Goal: Information Seeking & Learning: Understand process/instructions

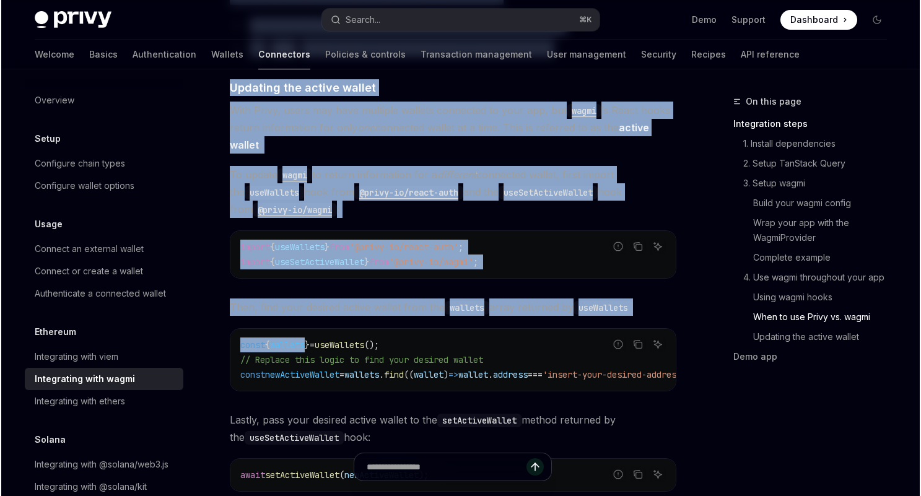
scroll to position [3619, 0]
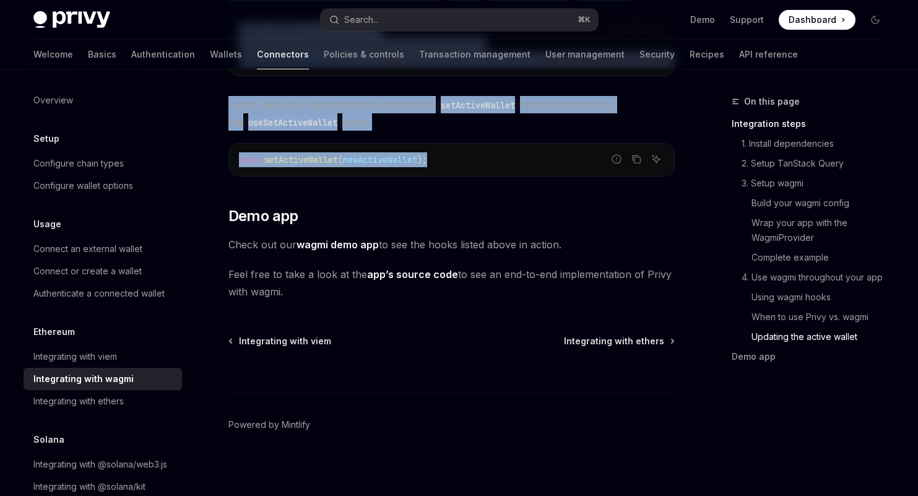
drag, startPoint x: 228, startPoint y: 95, endPoint x: 455, endPoint y: 155, distance: 235.1
copy div "Loremips Dolorsitame cons adipi ElitSE Doei te InciDID UtlaBO Etdo ma AliqUAE A…"
type textarea "*"
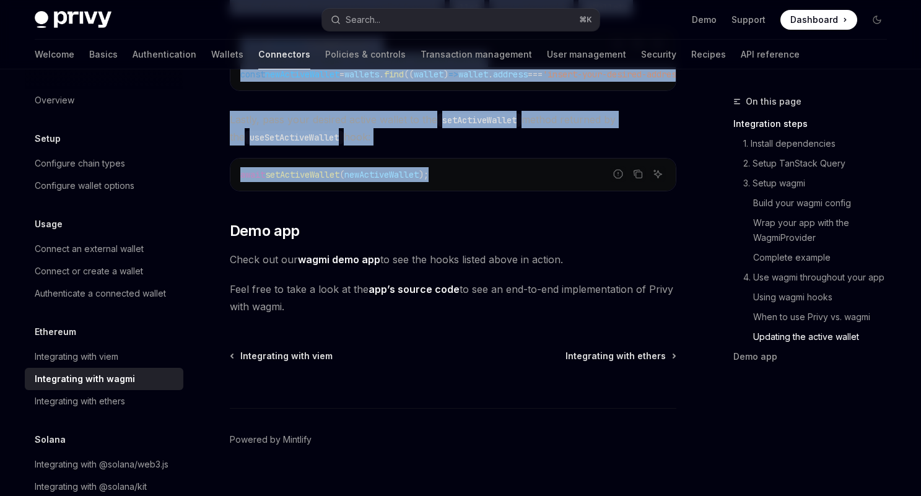
scroll to position [3604, 0]
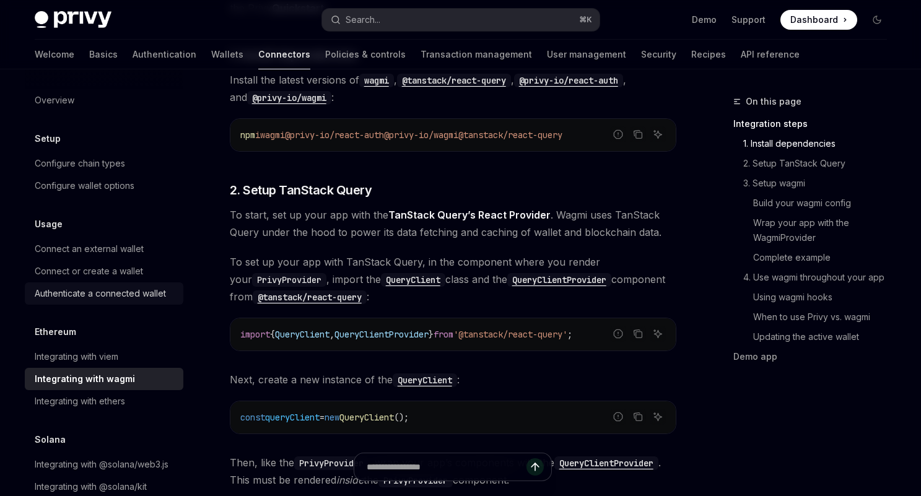
scroll to position [20, 0]
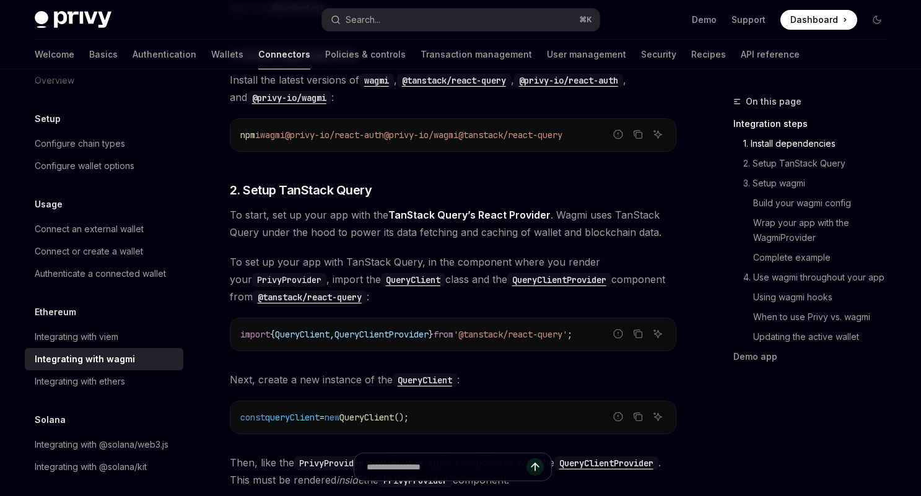
click at [87, 360] on div "Integrating with wagmi" at bounding box center [85, 359] width 100 height 15
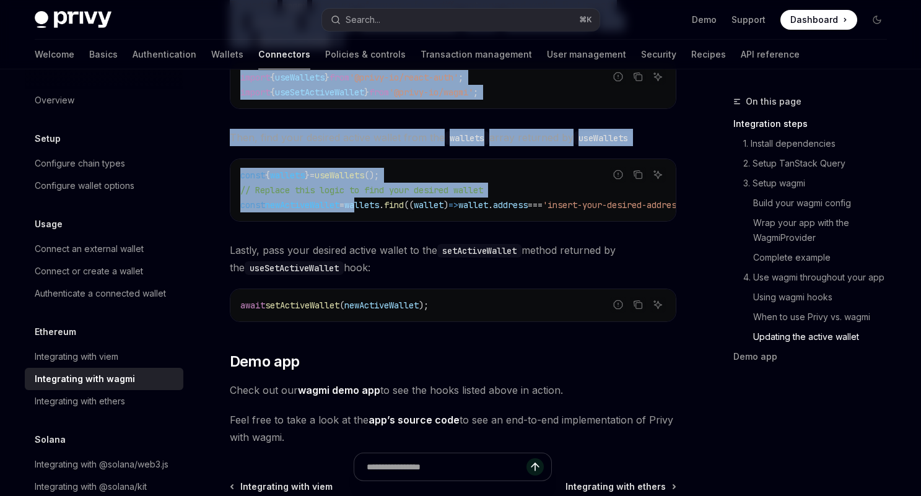
scroll to position [3619, 0]
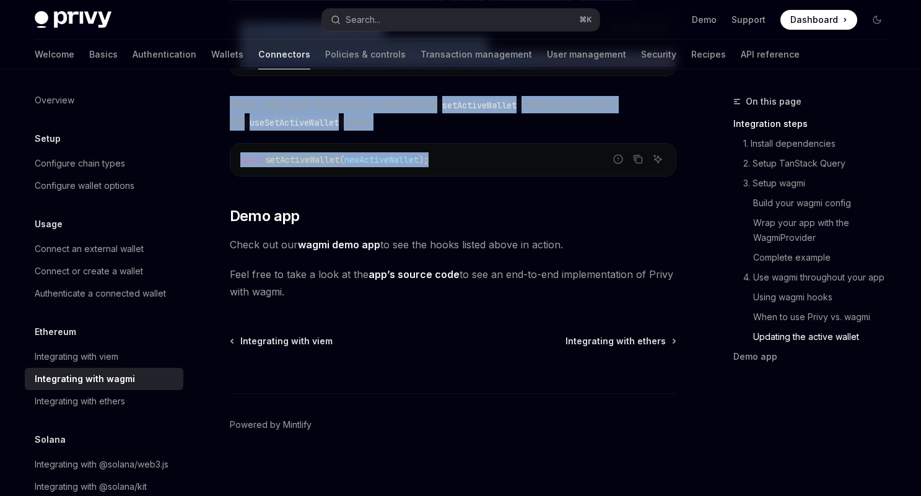
drag, startPoint x: 228, startPoint y: 100, endPoint x: 456, endPoint y: 160, distance: 235.7
copy div "Loremips Dolorsitame cons adipi ElitSE Doei te InciDID UtlaBO Etdo ma AliqUAE A…"
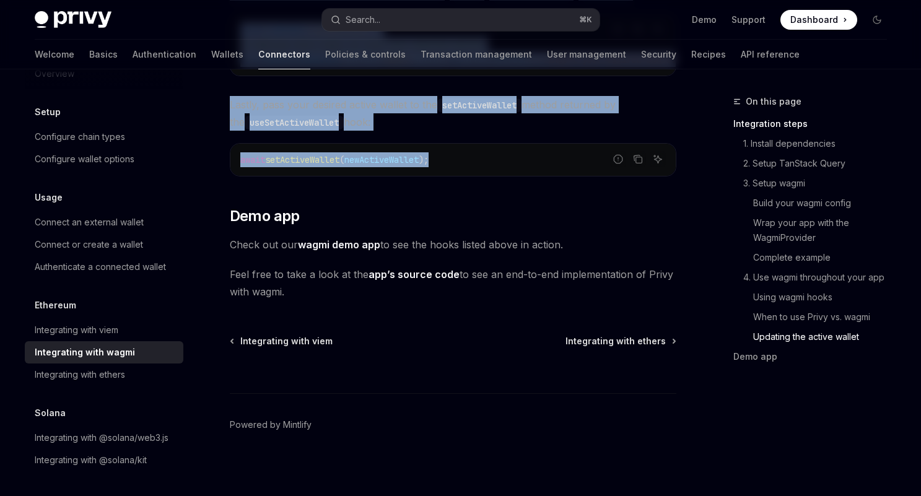
scroll to position [0, 0]
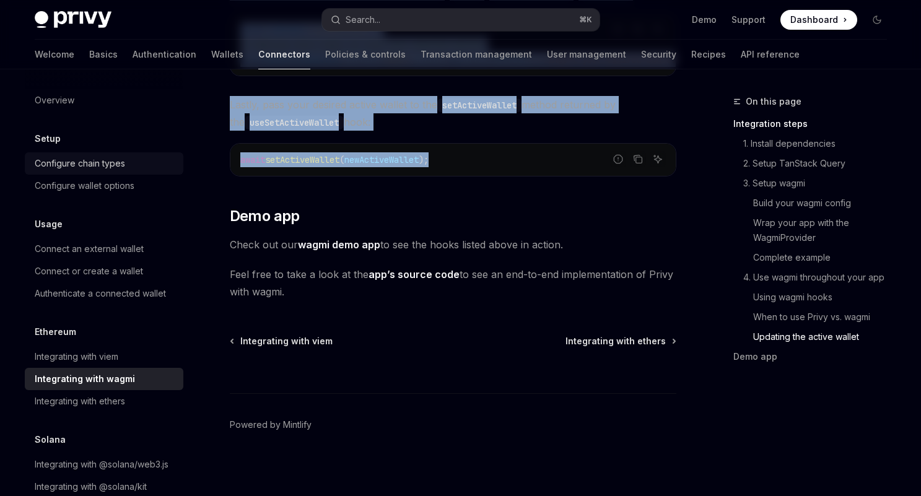
click at [130, 168] on div "Configure chain types" at bounding box center [105, 163] width 141 height 15
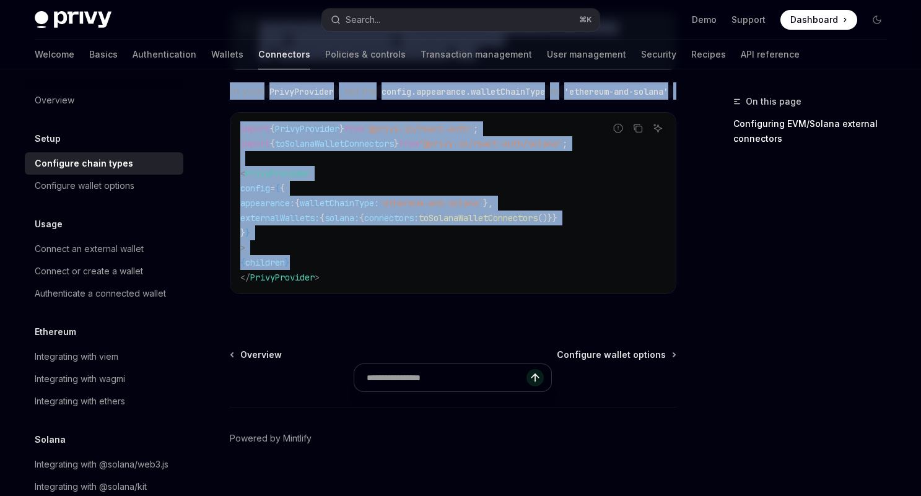
scroll to position [328, 0]
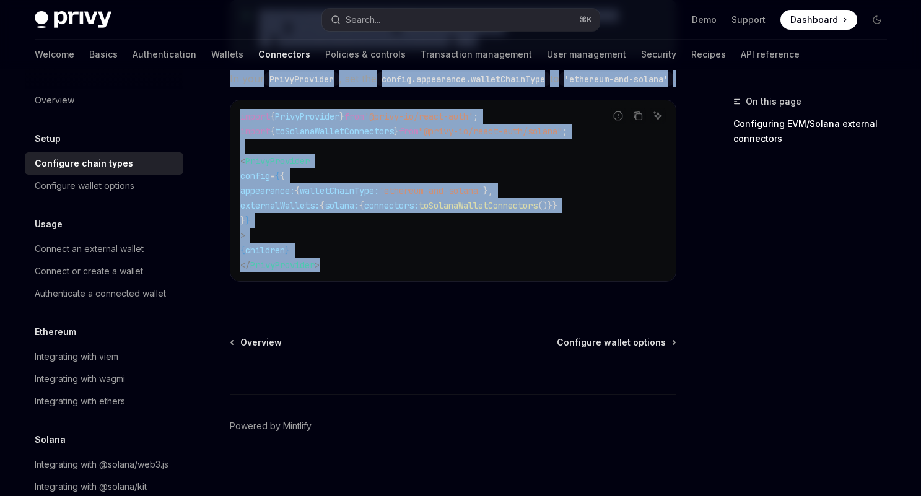
drag, startPoint x: 231, startPoint y: 123, endPoint x: 349, endPoint y: 266, distance: 185.2
click at [349, 266] on div "Setup Configure external connector chains OpenAI Open in ChatGPT OpenAI Open in…" at bounding box center [337, 134] width 684 height 735
copy div "Loremipsu dolorsit ametconse adipis ElitSE Doei te InciDID UtlaBO Etdo ma AliqU…"
click at [129, 188] on div "Configure wallet options" at bounding box center [85, 185] width 100 height 15
type textarea "*"
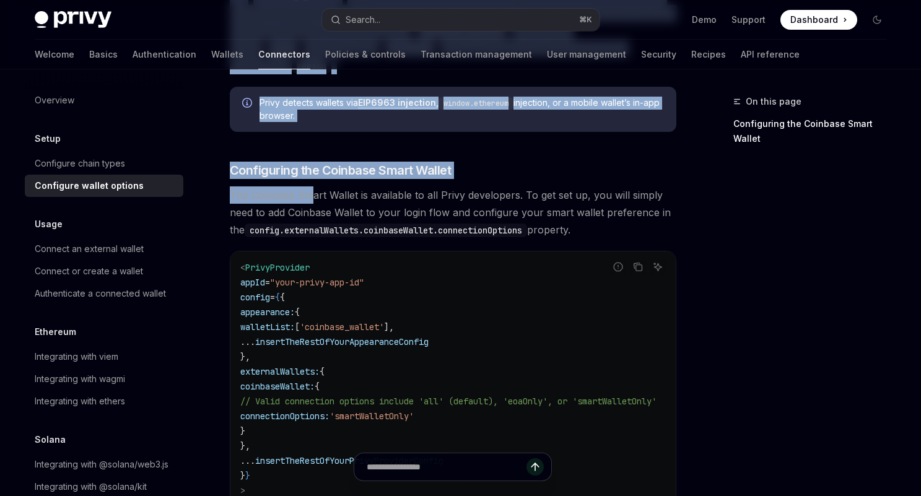
scroll to position [1863, 0]
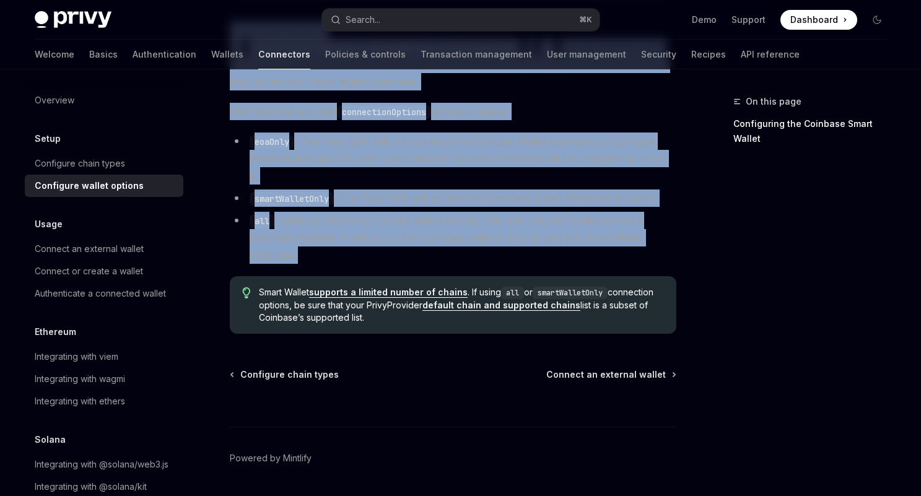
drag, startPoint x: 234, startPoint y: 123, endPoint x: 350, endPoint y: 215, distance: 148.2
copy div "Configure wallet options OpenAI Open in ChatGPT OpenAI Open in ChatGPT To custo…"
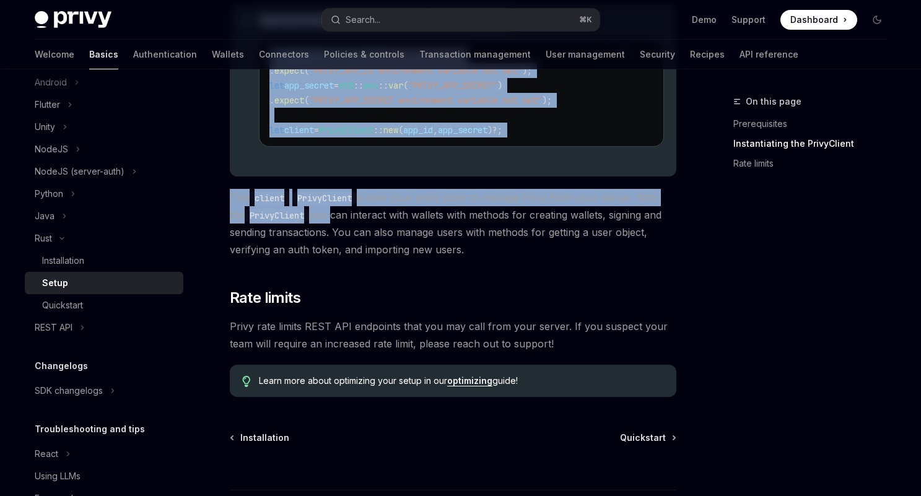
scroll to position [681, 0]
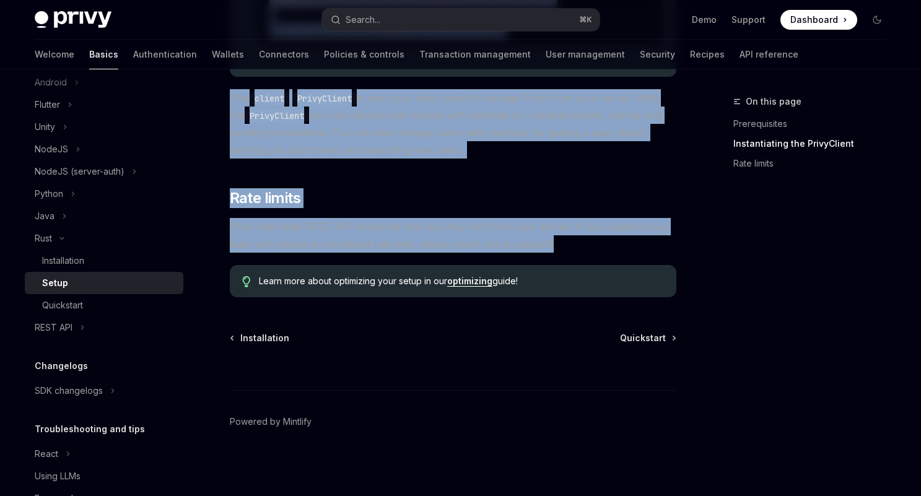
drag, startPoint x: 230, startPoint y: 120, endPoint x: 589, endPoint y: 241, distance: 379.3
copy div "Setup OpenAI Open in ChatGPT OpenAI Open in ChatGPT ​ Prerequisites Before you …"
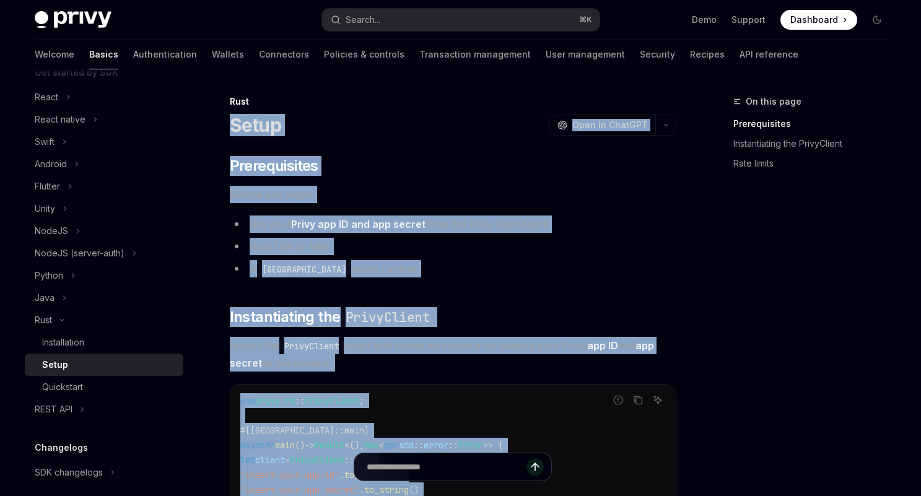
scroll to position [183, 0]
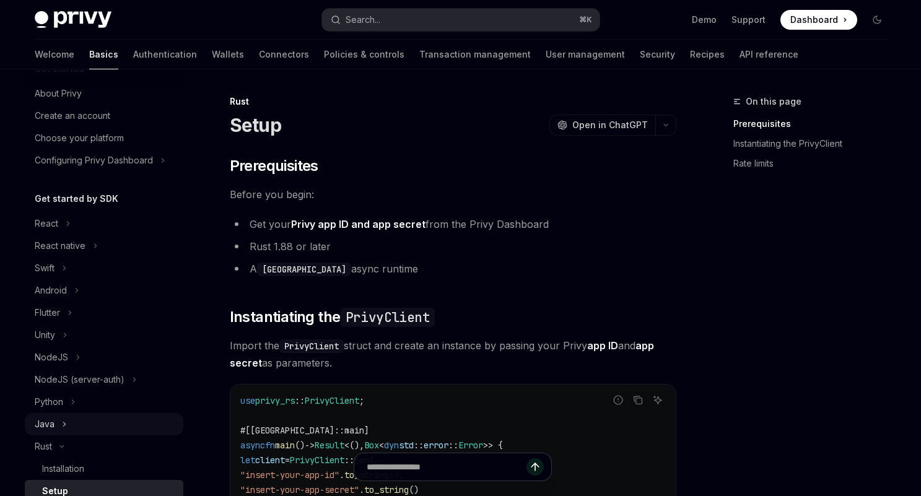
scroll to position [0, 0]
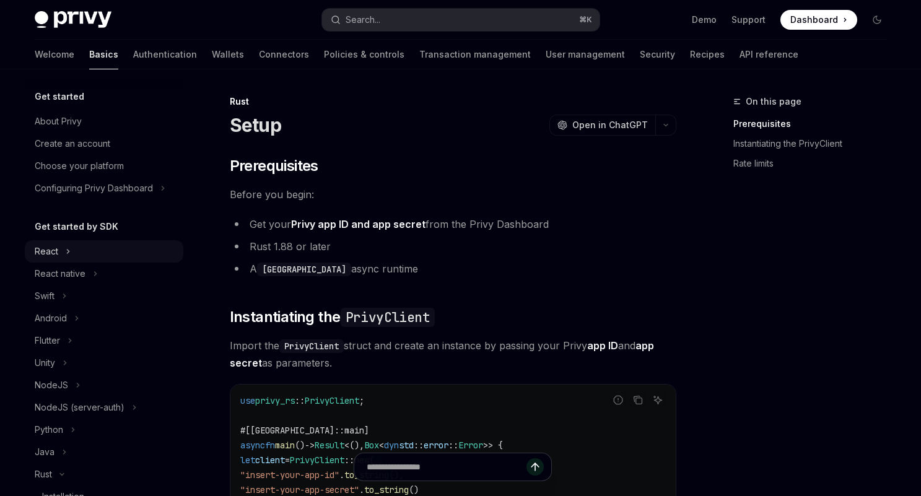
click at [111, 252] on button "React" at bounding box center [104, 251] width 159 height 22
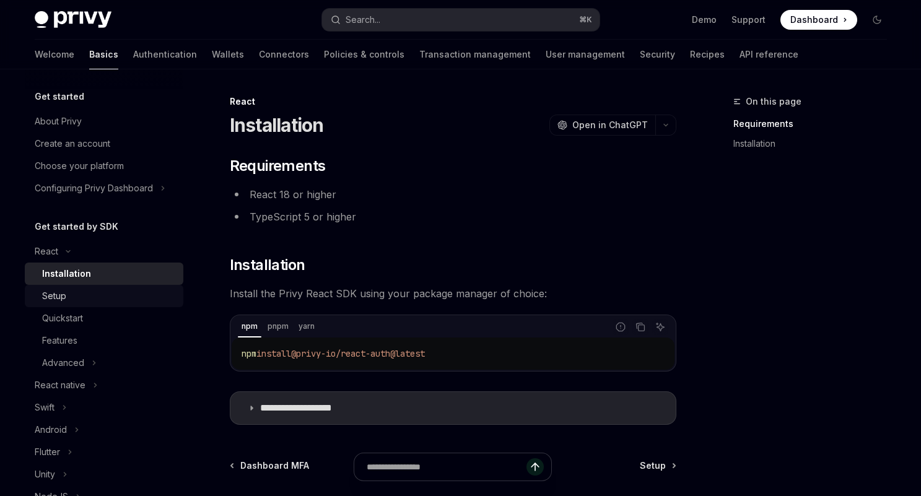
click at [94, 295] on div "Setup" at bounding box center [109, 296] width 134 height 15
type textarea "*"
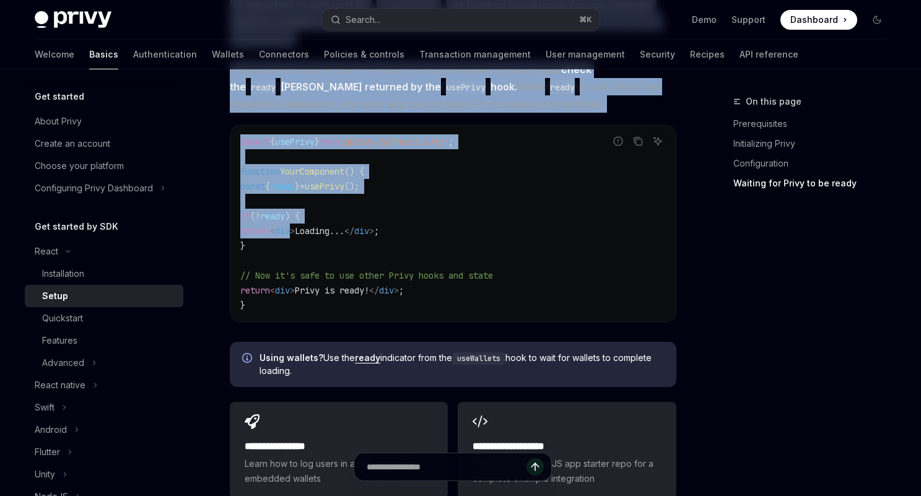
scroll to position [1362, 0]
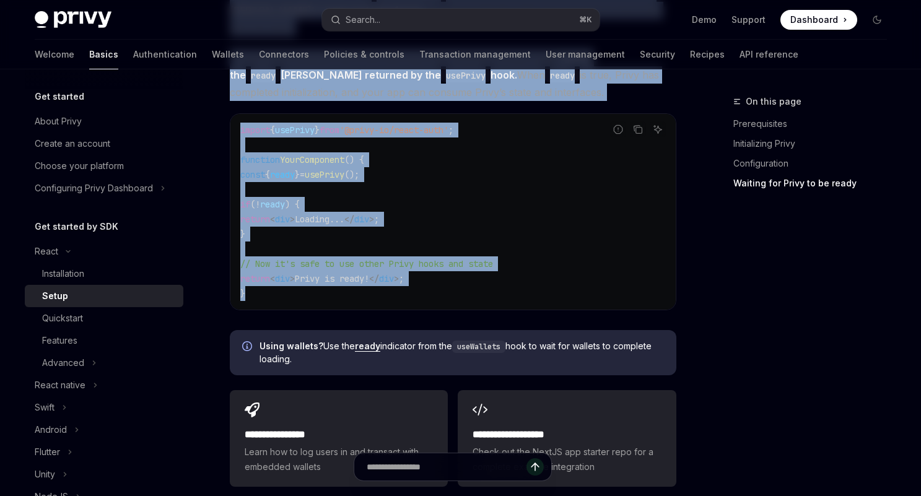
drag, startPoint x: 230, startPoint y: 121, endPoint x: 437, endPoint y: 269, distance: 255.2
copy div "Setup OpenAI Open in ChatGPT OpenAI Open in ChatGPT ​ Prerequisites Before you …"
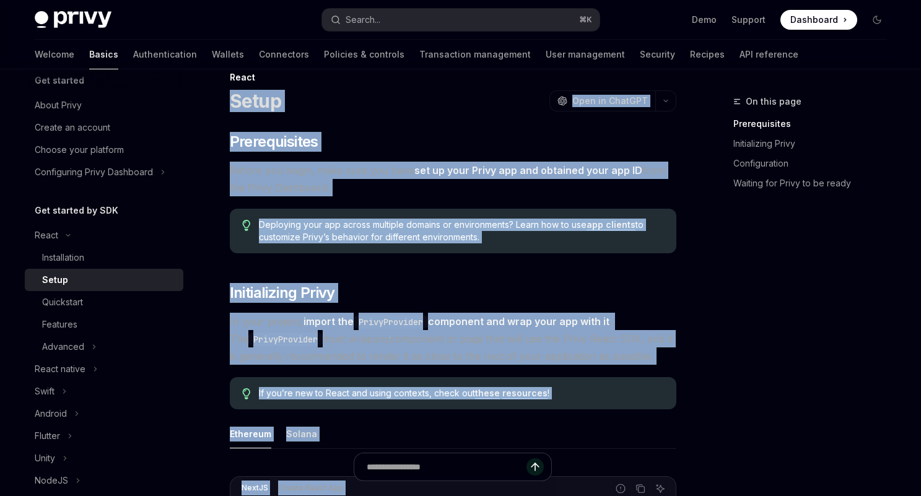
scroll to position [0, 0]
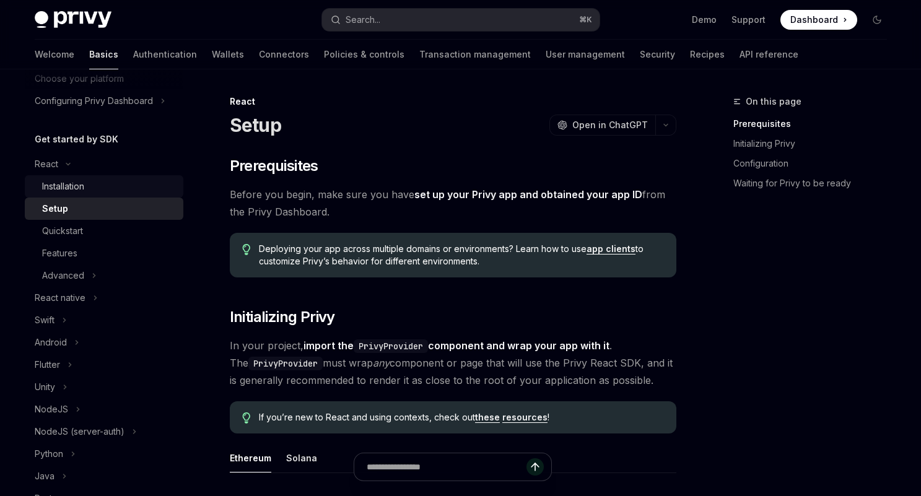
scroll to position [109, 0]
